Goal: Find specific page/section: Find specific page/section

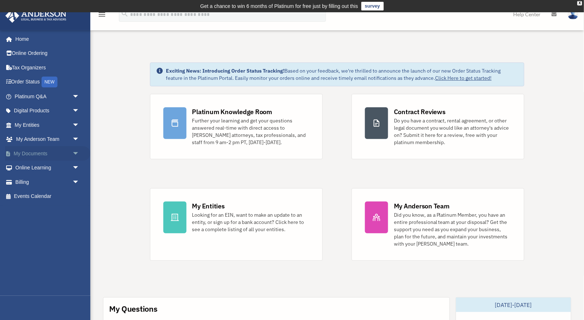
click at [74, 154] on span "arrow_drop_down" at bounding box center [79, 153] width 14 height 15
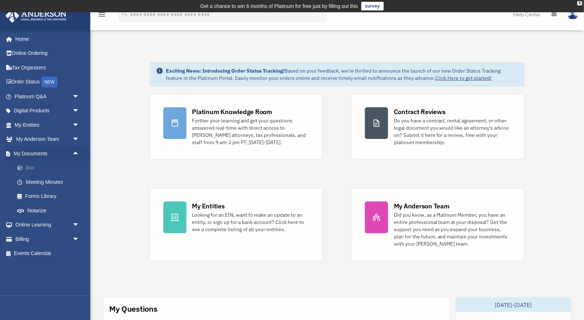
click at [34, 167] on link "Box" at bounding box center [50, 168] width 80 height 14
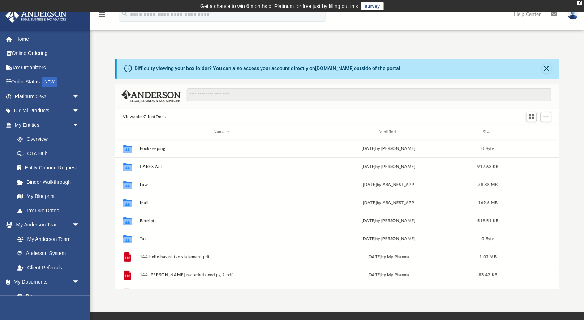
scroll to position [0, 0]
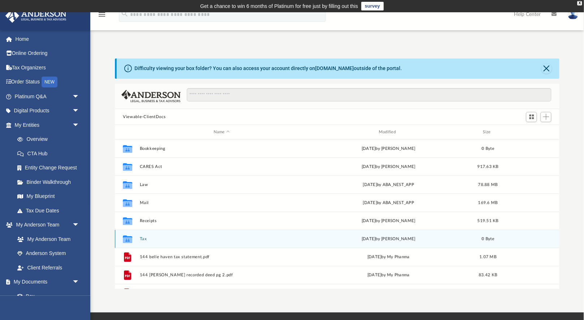
click at [126, 240] on icon "grid" at bounding box center [127, 240] width 9 height 6
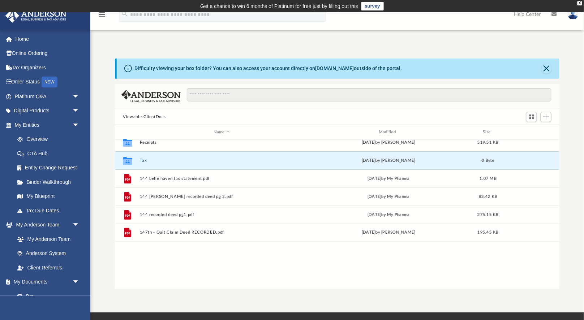
scroll to position [0, 0]
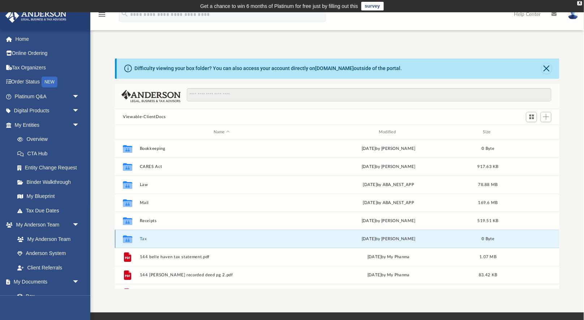
click at [128, 235] on icon "Collaborated Folder" at bounding box center [128, 239] width 12 height 12
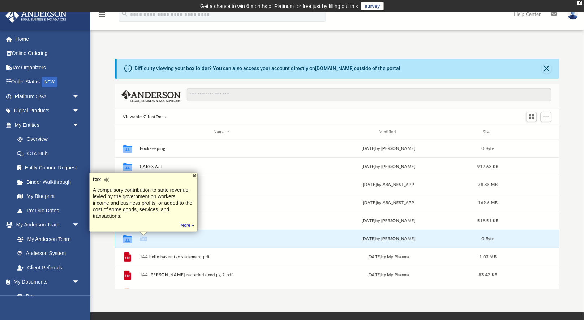
click at [193, 174] on div at bounding box center [195, 176] width 6 height 6
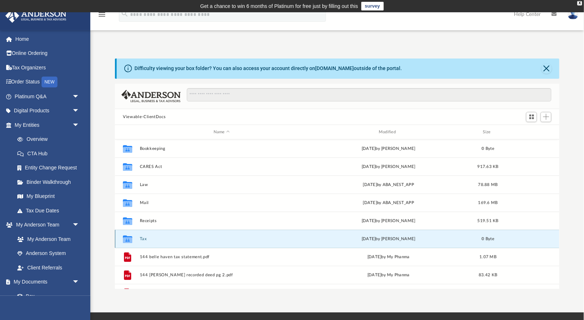
click at [129, 240] on icon "grid" at bounding box center [127, 240] width 9 height 6
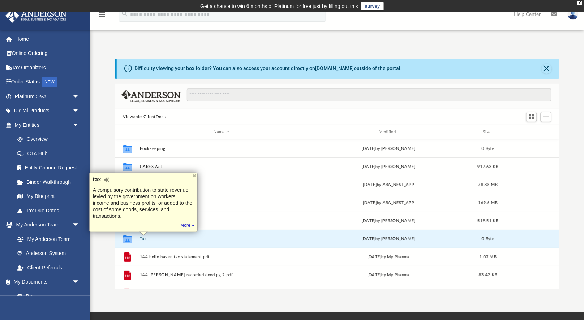
click at [133, 239] on icon "Collaborated Folder" at bounding box center [128, 239] width 12 height 12
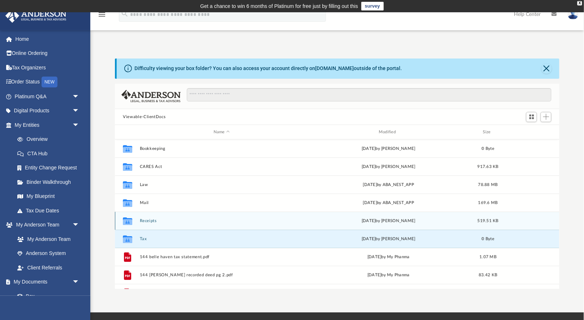
click at [129, 221] on icon "grid" at bounding box center [127, 222] width 9 height 8
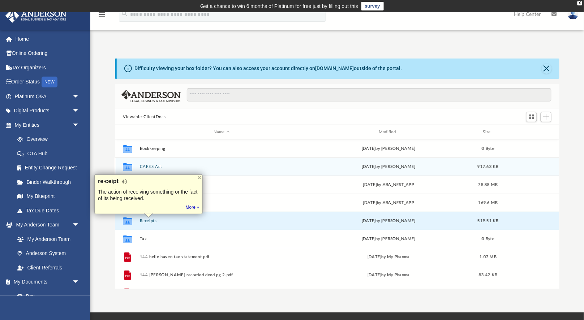
click at [203, 158] on div "Collaborated Folder CARES Act Fri Apr 10 2020 by Troy Butler 917.63 KB" at bounding box center [337, 167] width 444 height 18
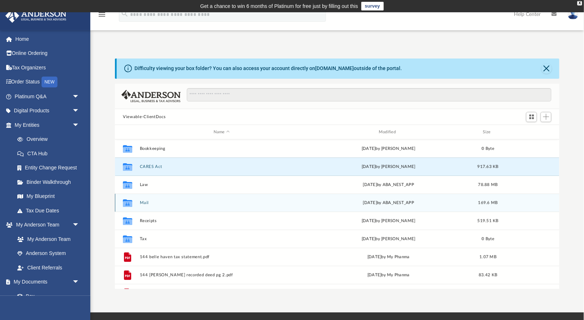
click at [140, 202] on button "Mail" at bounding box center [222, 203] width 164 height 5
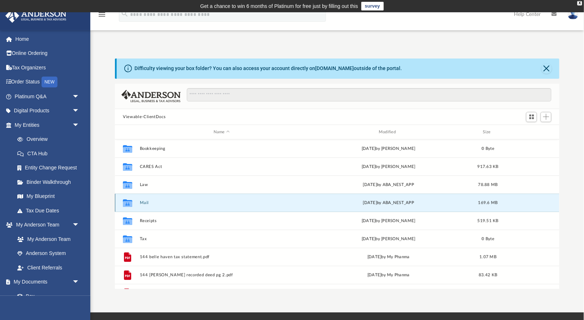
click at [140, 202] on button "Mail" at bounding box center [222, 203] width 164 height 5
click at [128, 204] on icon "grid" at bounding box center [127, 203] width 9 height 8
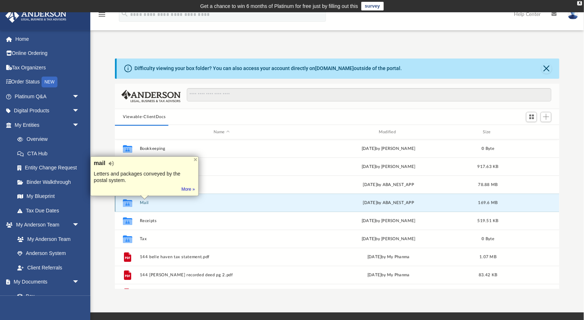
click at [370, 206] on div "Collaborated Folder Mail Wed Sep 24 2025 by ABA_NEST_APP 169.6 MB" at bounding box center [337, 203] width 444 height 18
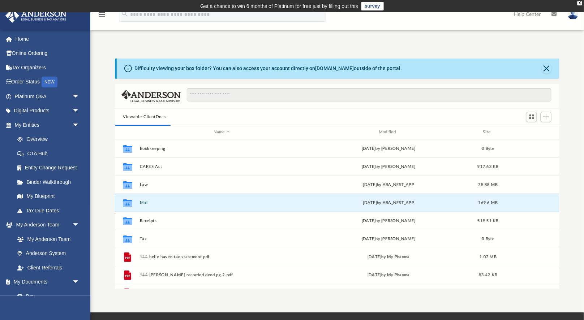
click at [370, 206] on div "Collaborated Folder Mail Wed Sep 24 2025 by ABA_NEST_APP 169.6 MB" at bounding box center [337, 203] width 444 height 18
click at [357, 68] on div "Difficulty viewing your box folder? You can also access your account directly o…" at bounding box center [267, 69] width 267 height 8
click at [390, 66] on div "Difficulty viewing your box folder? You can also access your account directly o…" at bounding box center [267, 69] width 267 height 8
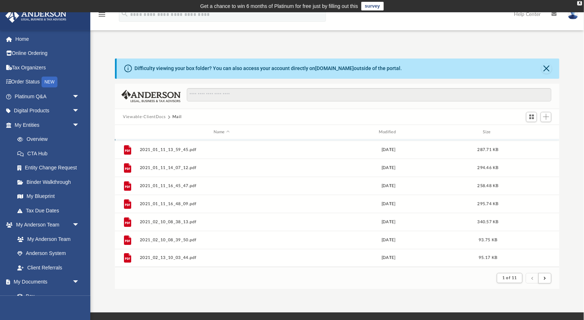
scroll to position [121, 0]
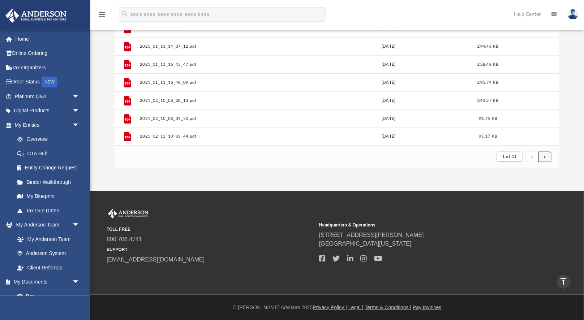
click at [544, 156] on button "submit" at bounding box center [544, 157] width 13 height 10
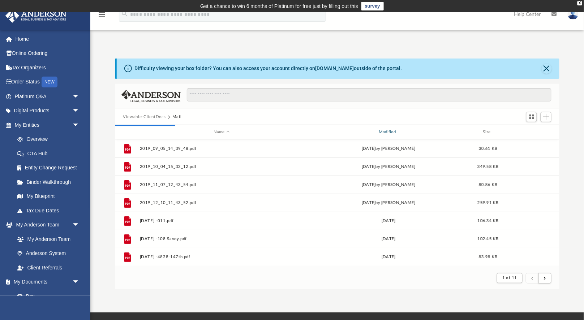
click at [396, 135] on div "Modified" at bounding box center [388, 132] width 164 height 7
click at [411, 133] on div "Modified" at bounding box center [388, 132] width 164 height 7
click at [418, 132] on div "Modified" at bounding box center [388, 132] width 164 height 7
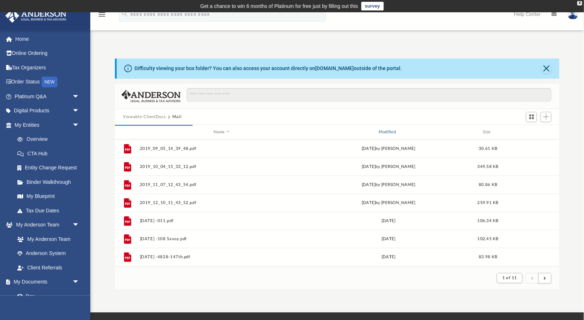
click at [386, 130] on div "Modified" at bounding box center [388, 132] width 164 height 7
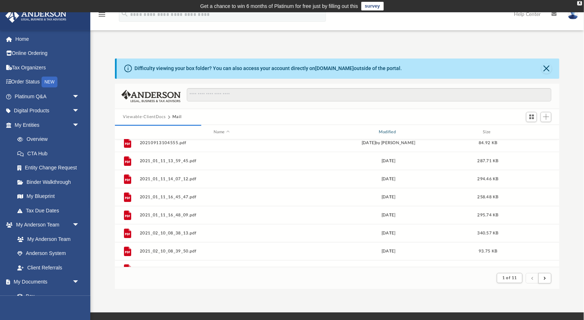
scroll to position [776, 0]
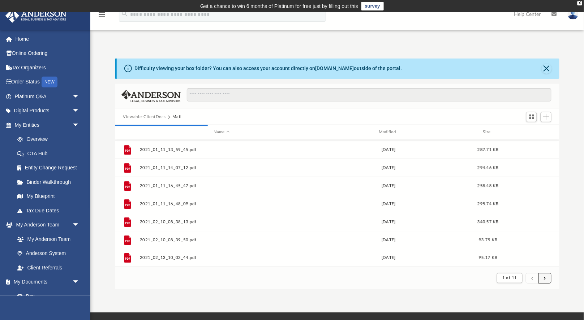
click at [544, 278] on span "submit" at bounding box center [545, 278] width 2 height 4
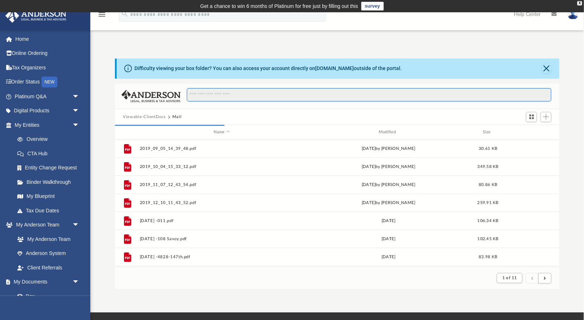
click at [229, 95] on input "Search files and folders" at bounding box center [369, 95] width 365 height 14
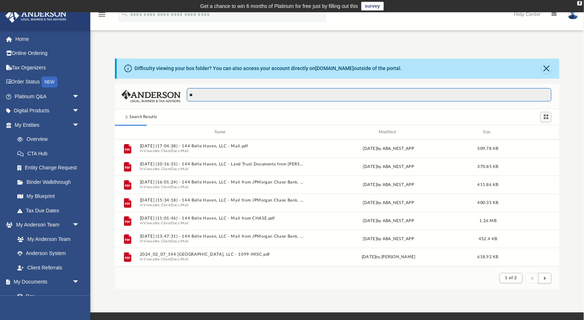
type input "*"
type input "***"
click at [321, 96] on input "***" at bounding box center [369, 95] width 365 height 14
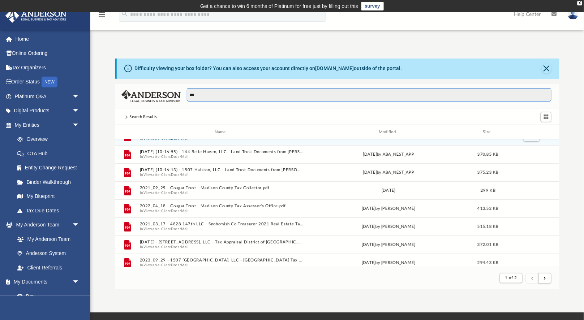
scroll to position [35, 0]
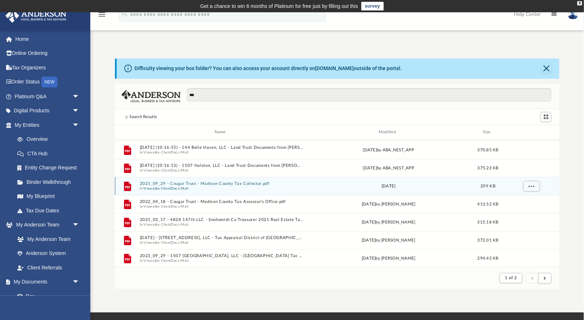
click at [227, 185] on button "2021_09_29 - Cougar Trust - Madison County Tax Collector.pdf" at bounding box center [222, 184] width 164 height 5
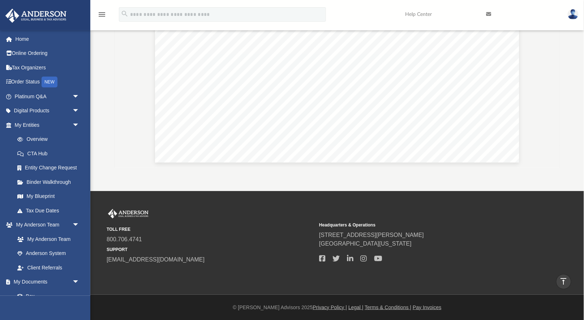
scroll to position [0, 0]
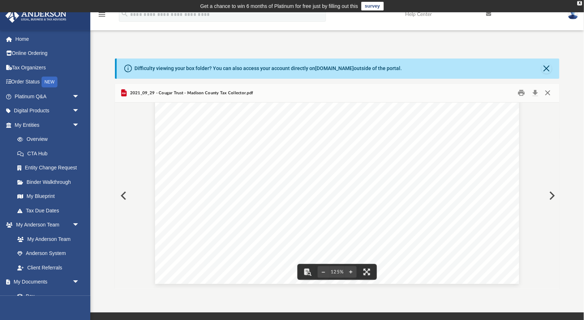
click at [549, 95] on button "Close" at bounding box center [547, 92] width 13 height 11
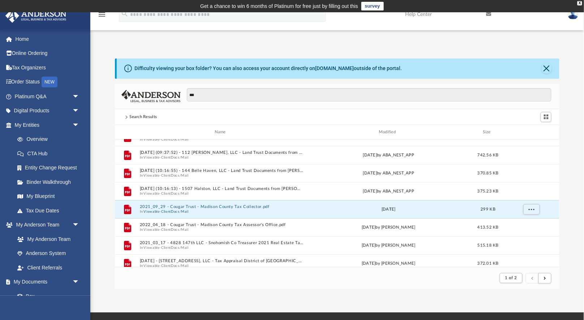
scroll to position [10, 0]
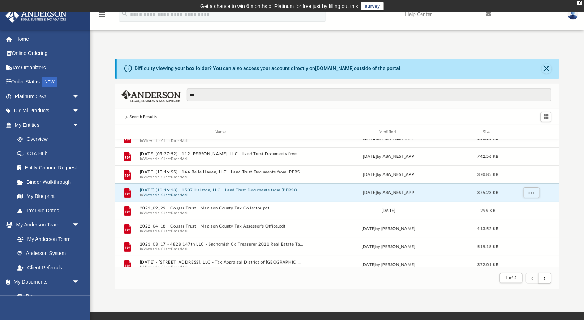
click at [225, 191] on button "2025.09.22 (10:16:13) - 1507 Halston, LLC - Land Trust Documents from Valerie D…" at bounding box center [222, 190] width 164 height 5
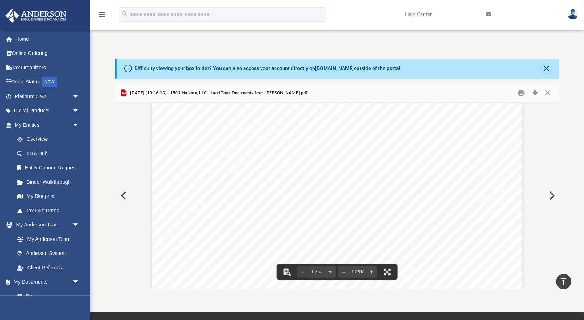
scroll to position [0, 0]
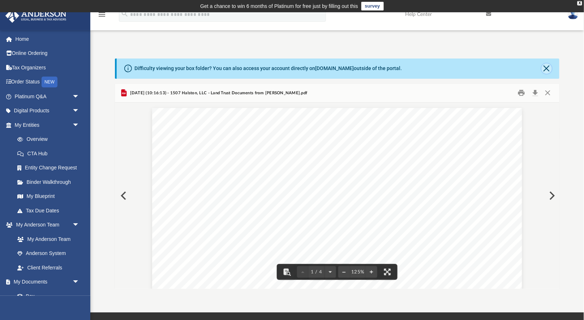
click at [547, 68] on button "Close" at bounding box center [547, 69] width 10 height 10
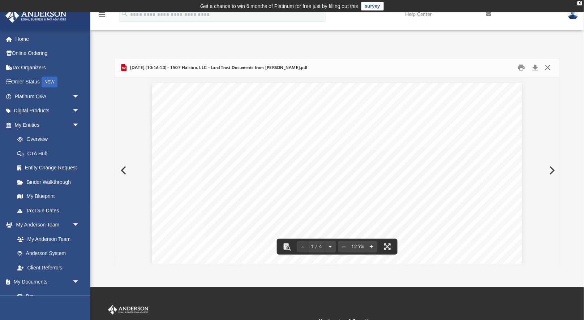
click at [549, 67] on button "Close" at bounding box center [547, 67] width 13 height 11
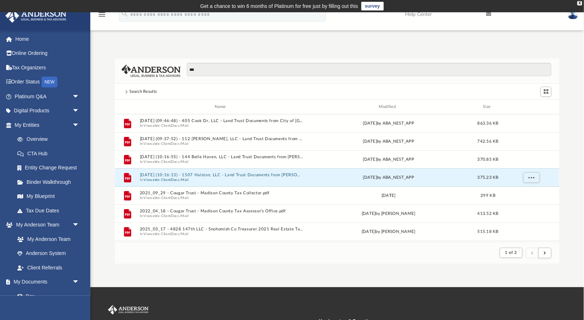
click at [128, 93] on span at bounding box center [126, 91] width 7 height 3
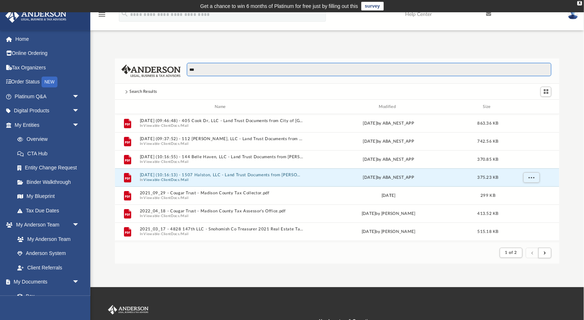
click at [201, 67] on input "***" at bounding box center [369, 70] width 365 height 14
